Goal: Task Accomplishment & Management: Manage account settings

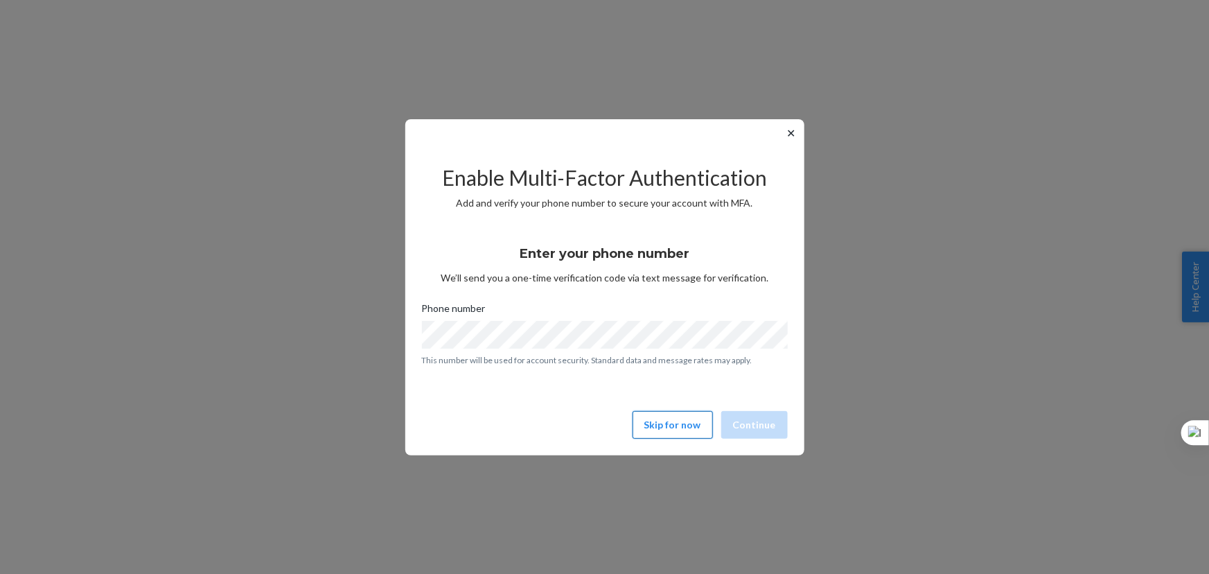
click at [689, 424] on button "Skip for now" at bounding box center [673, 425] width 80 height 28
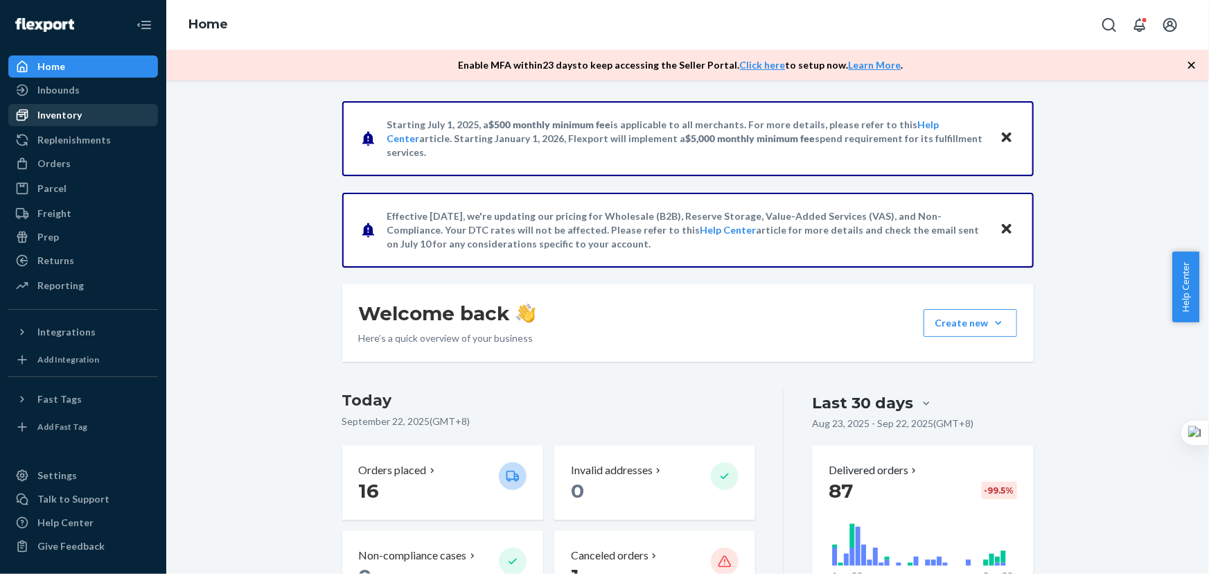
click at [52, 116] on div "Inventory" at bounding box center [59, 115] width 44 height 14
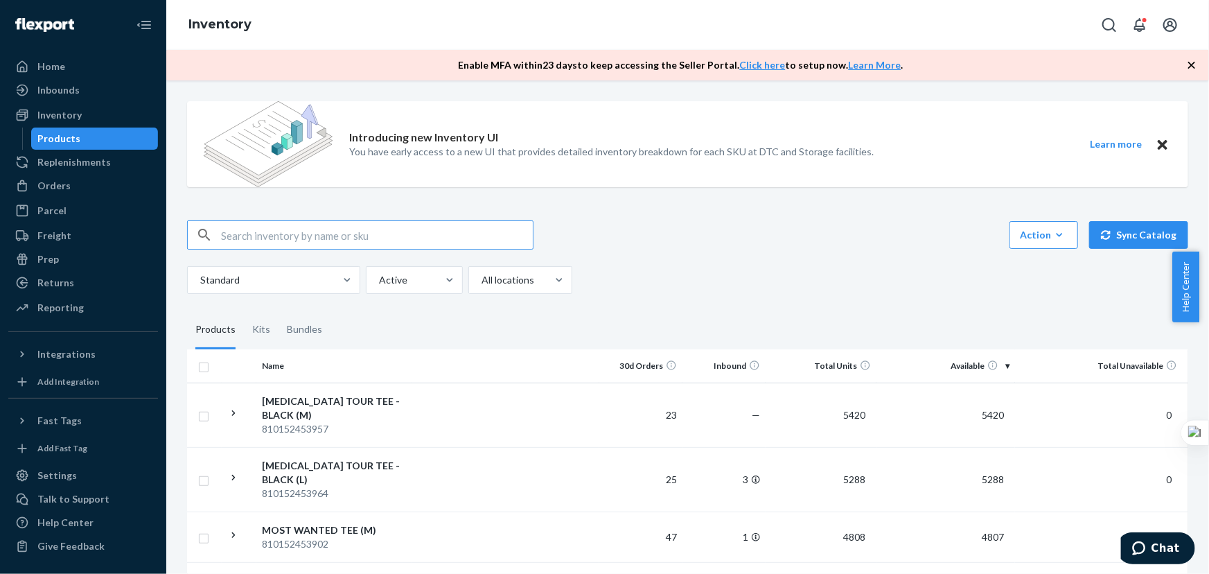
click at [417, 236] on input "text" at bounding box center [377, 235] width 312 height 28
paste input "810152452257"
type input "810152452257"
